Goal: Download file/media

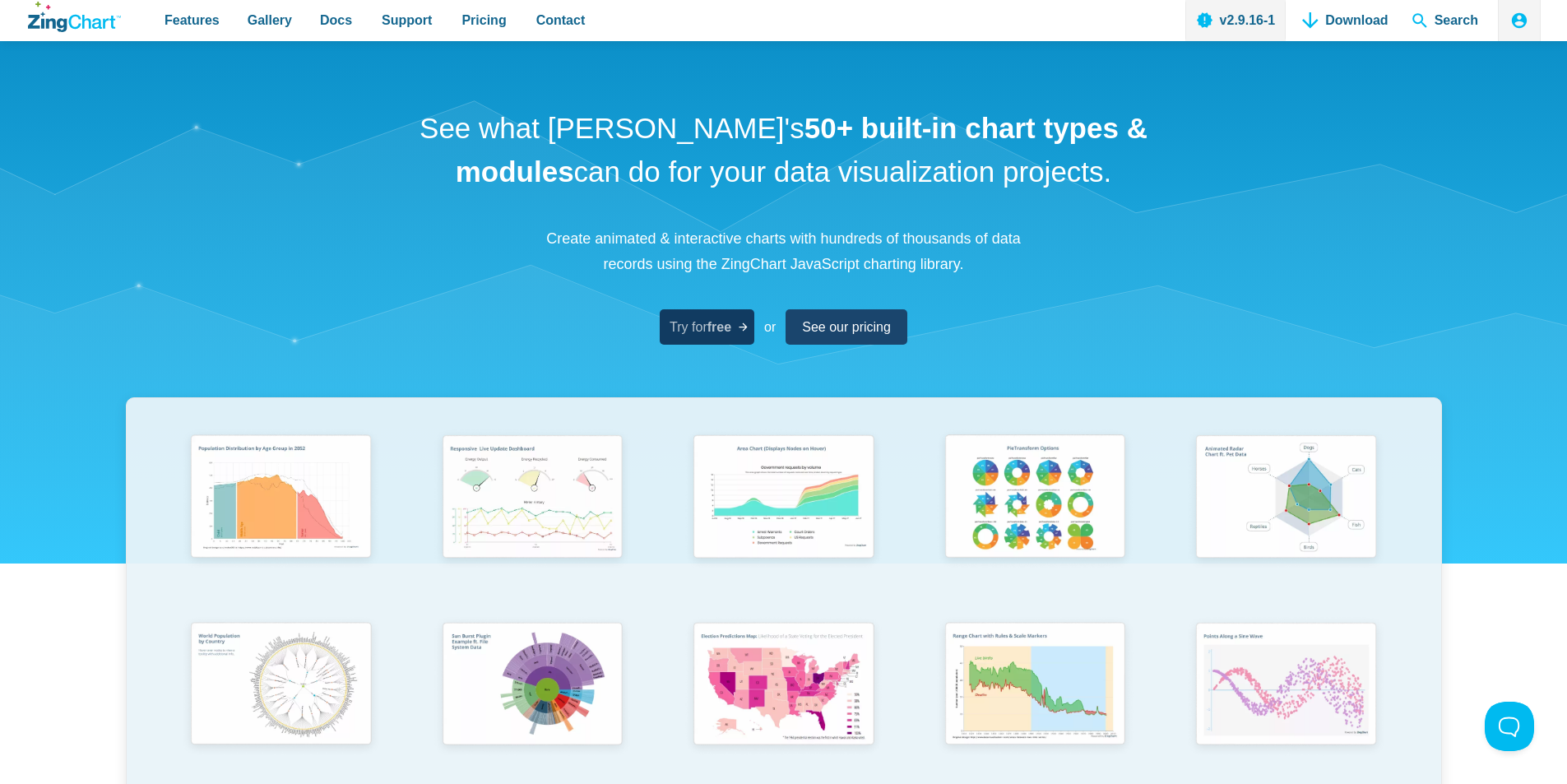
click at [708, 327] on strong "free" at bounding box center [719, 327] width 24 height 14
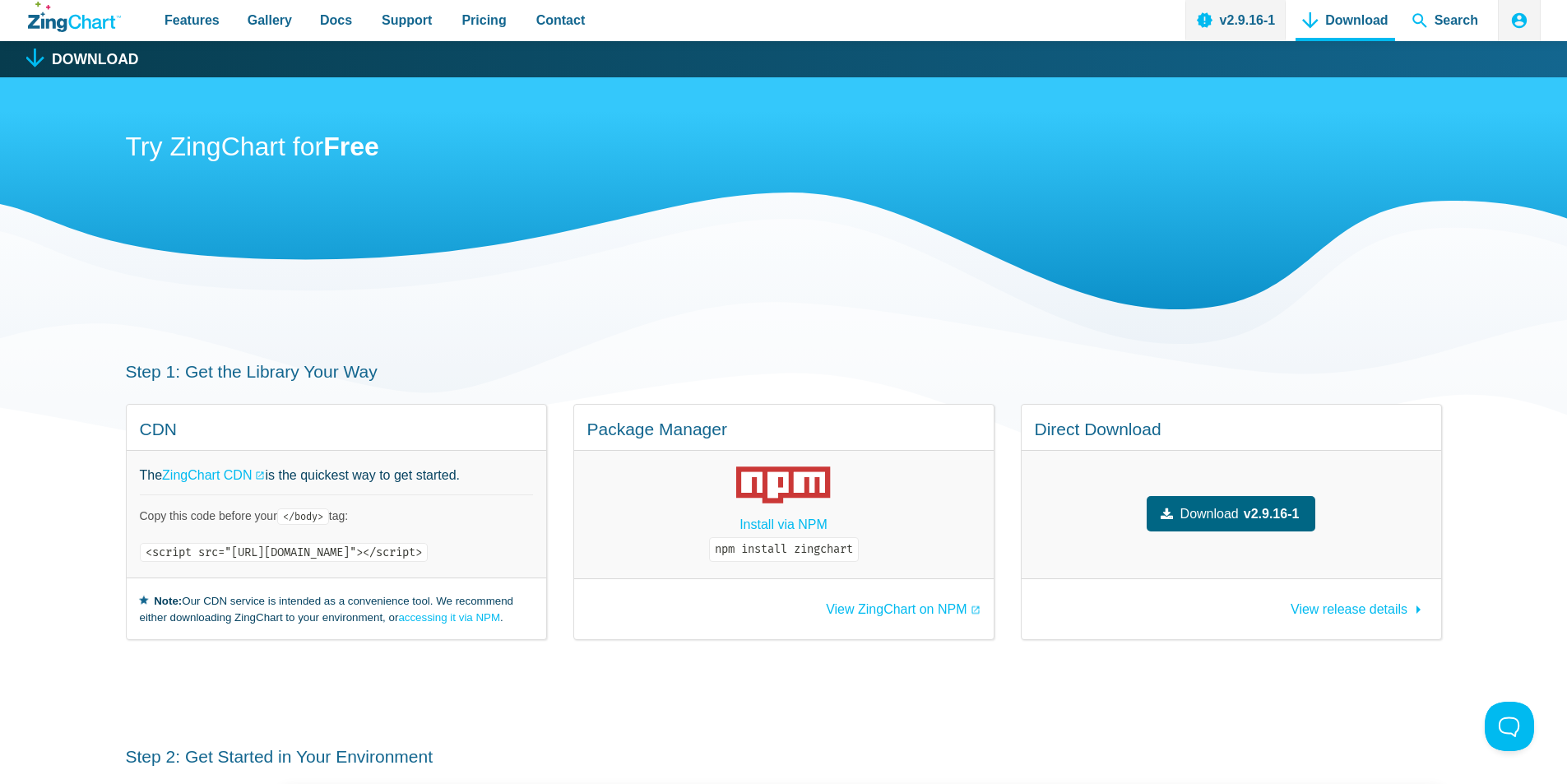
click at [1231, 508] on span "Download" at bounding box center [1209, 514] width 58 height 22
click at [1226, 512] on span "Download" at bounding box center [1209, 514] width 58 height 22
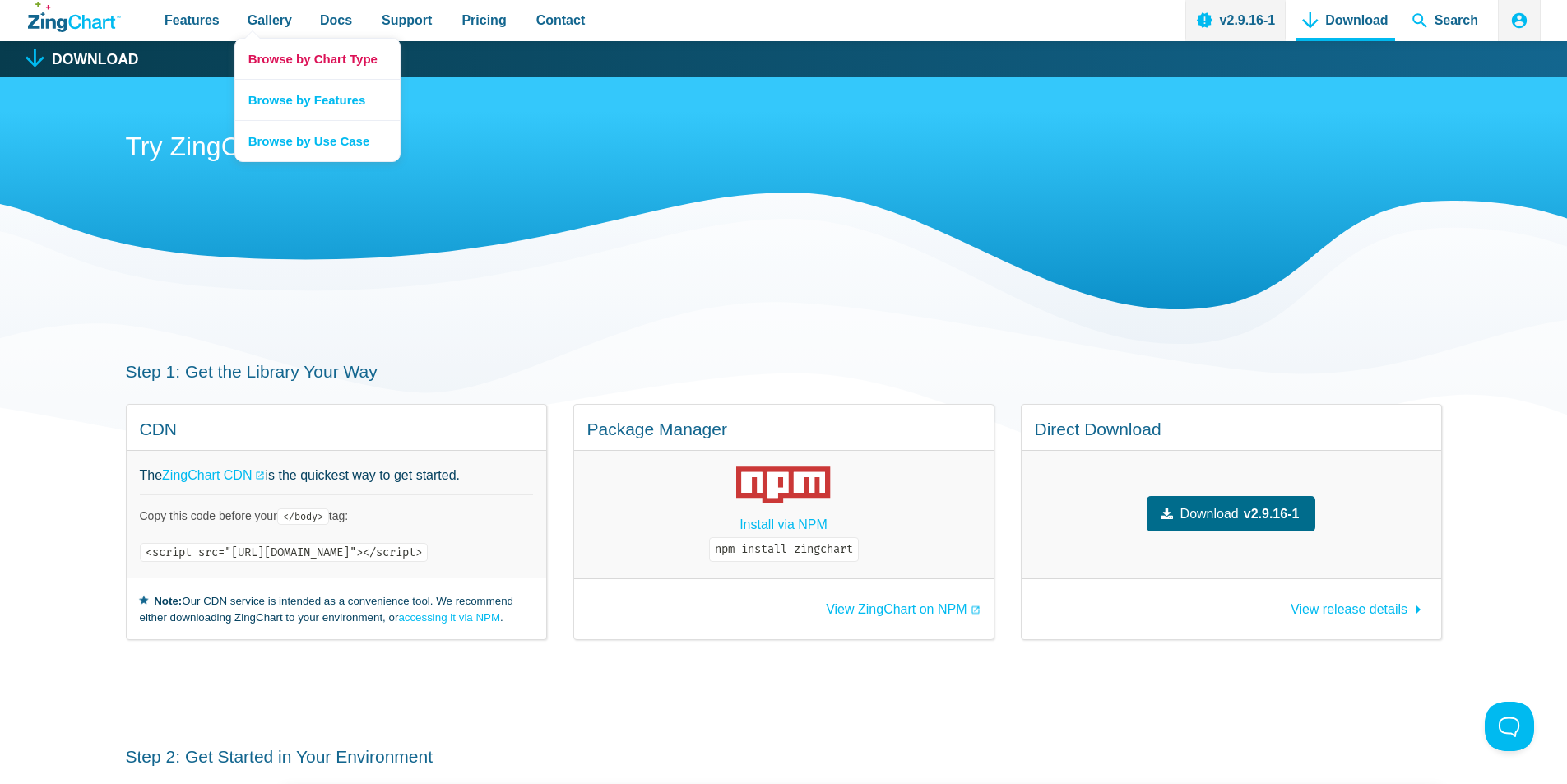
click at [321, 51] on link "Browse by Chart Type" at bounding box center [317, 59] width 165 height 40
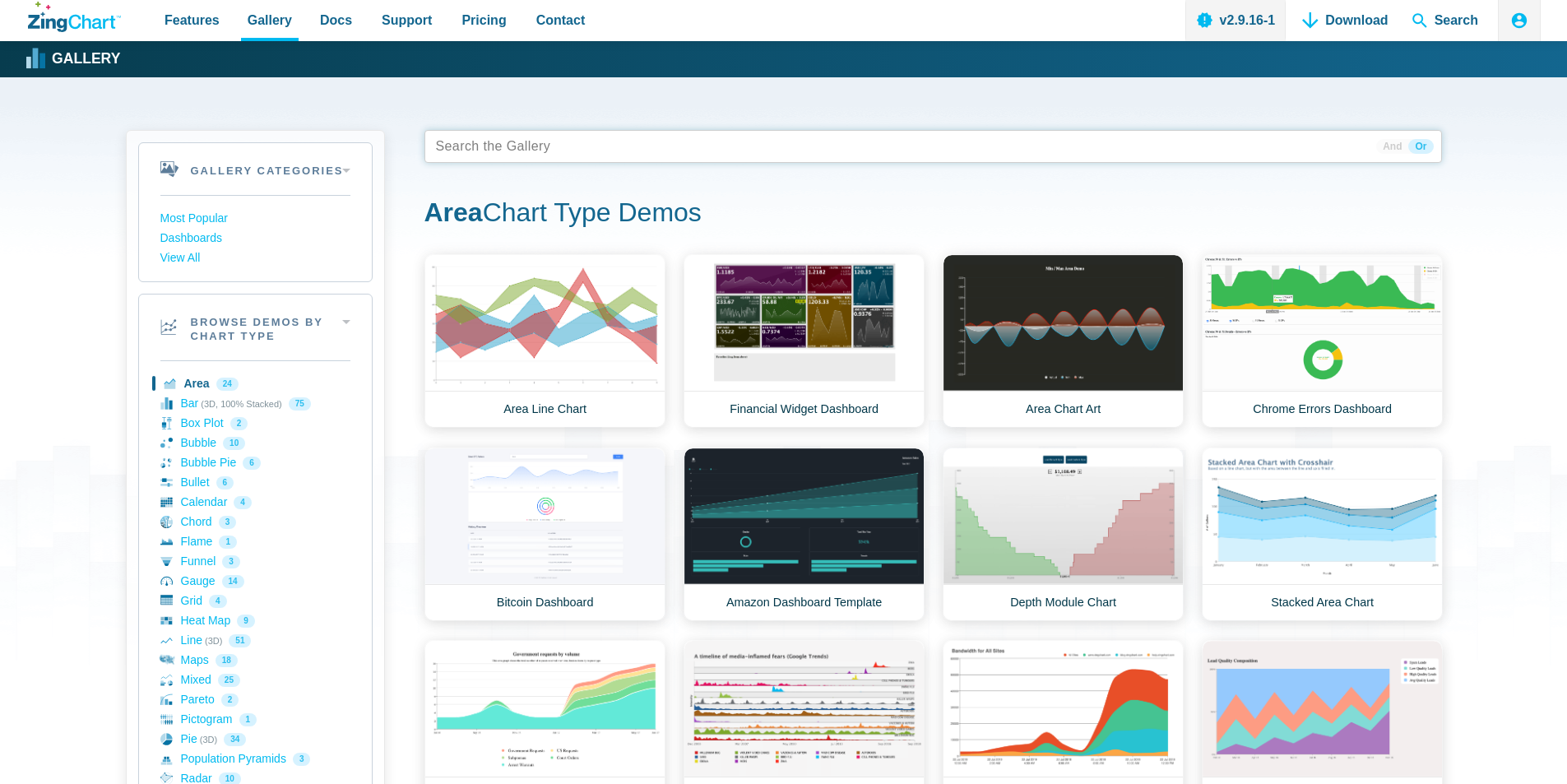
click at [549, 146] on tags "App Content" at bounding box center [933, 146] width 1018 height 33
click at [605, 153] on tags "App Content" at bounding box center [933, 146] width 1018 height 33
click at [564, 154] on tags "App Content" at bounding box center [933, 146] width 1018 height 33
click at [549, 338] on link "Area Line Chart" at bounding box center [544, 341] width 241 height 174
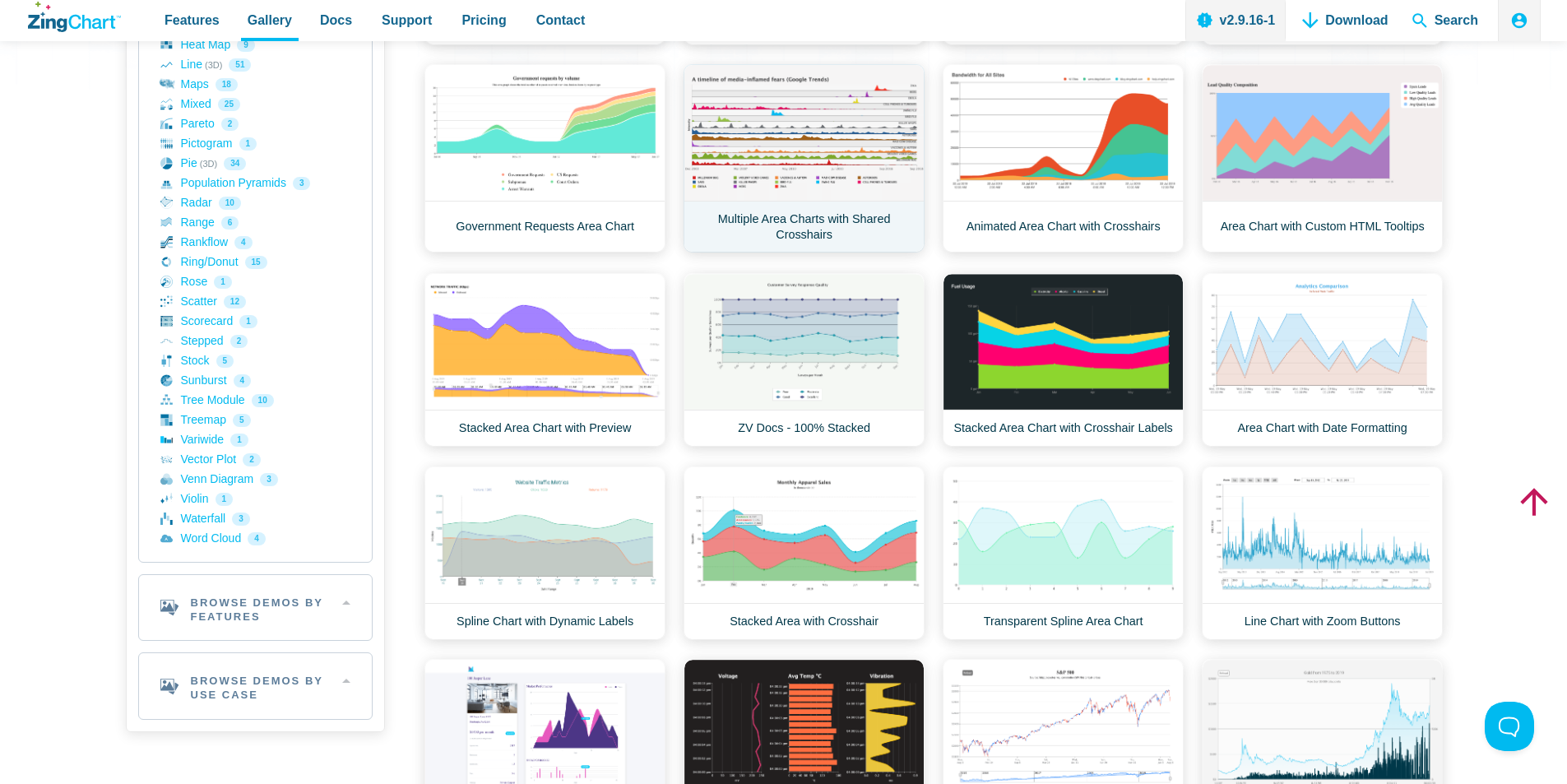
scroll to position [740, 0]
